Goal: Transaction & Acquisition: Purchase product/service

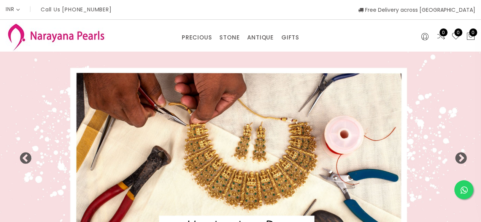
select select "INR"
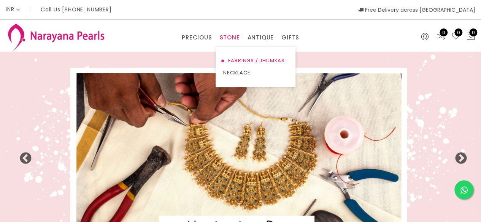
click at [235, 59] on link "EARRINGS / JHUMKAS" at bounding box center [255, 61] width 65 height 12
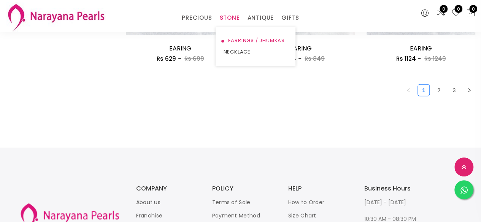
scroll to position [1070, 0]
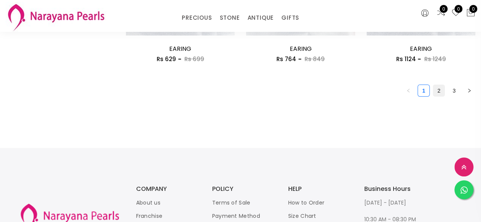
click at [440, 92] on link "2" at bounding box center [438, 90] width 11 height 11
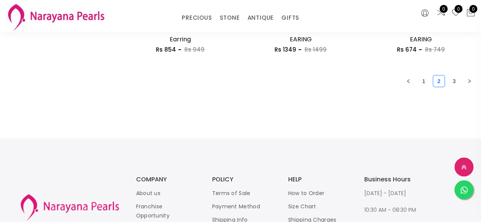
scroll to position [1079, 0]
click at [452, 85] on link "3" at bounding box center [453, 81] width 11 height 11
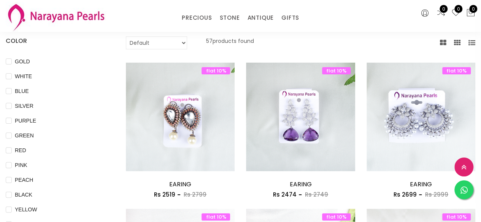
scroll to position [55, 0]
click at [10, 63] on input "GOLD" at bounding box center [9, 67] width 6 height 17
checkbox input "true"
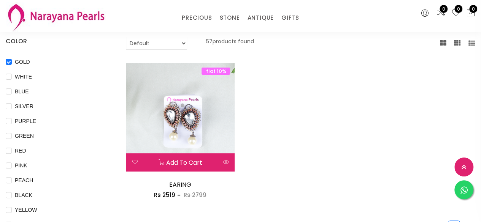
scroll to position [0, 0]
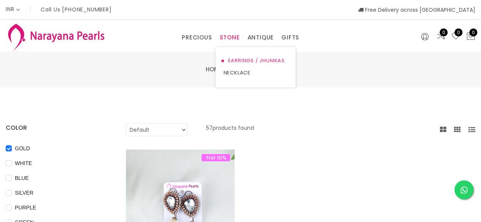
click at [238, 64] on link "EARRINGS / JHUMKAS" at bounding box center [255, 61] width 65 height 12
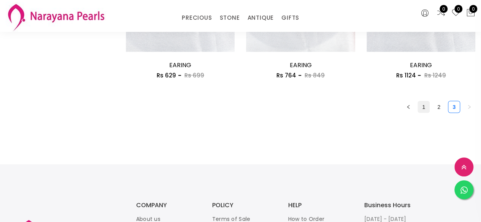
scroll to position [1053, 0]
click at [437, 114] on li "2" at bounding box center [439, 108] width 12 height 12
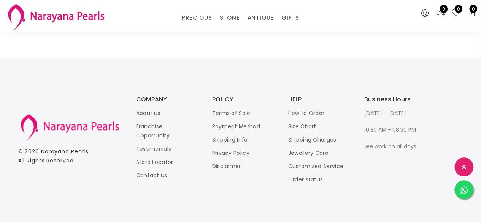
scroll to position [1161, 0]
